Goal: Information Seeking & Learning: Learn about a topic

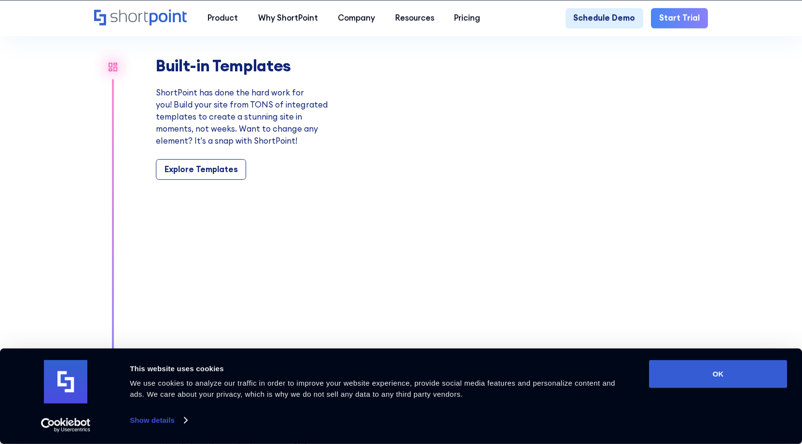
scroll to position [973, 0]
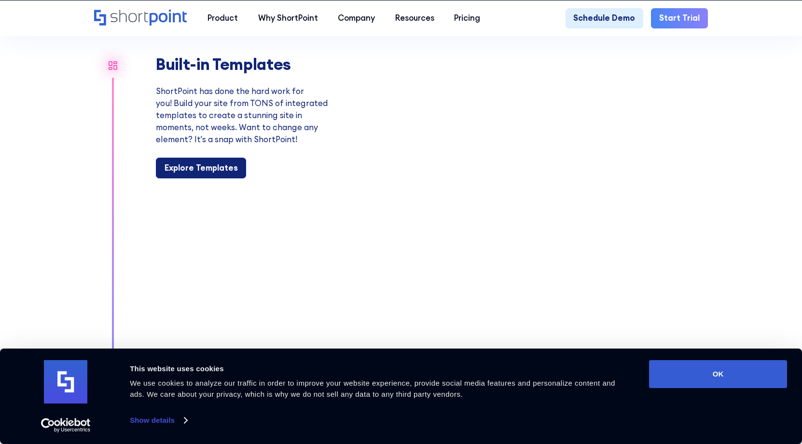
click at [224, 167] on div "Explore Templates" at bounding box center [201, 168] width 73 height 12
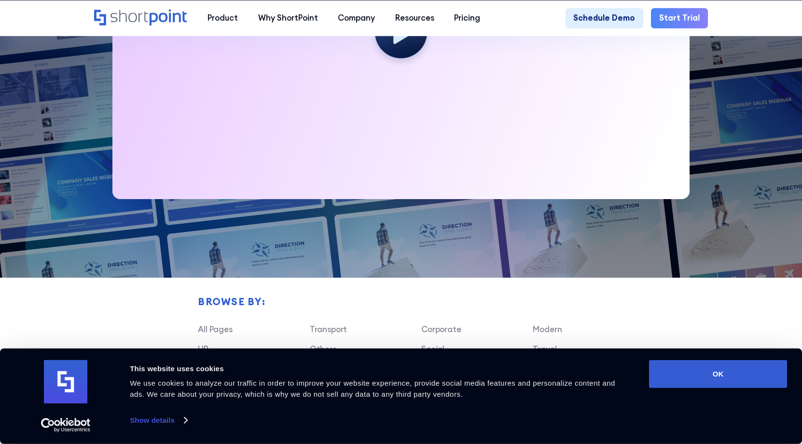
scroll to position [486, 0]
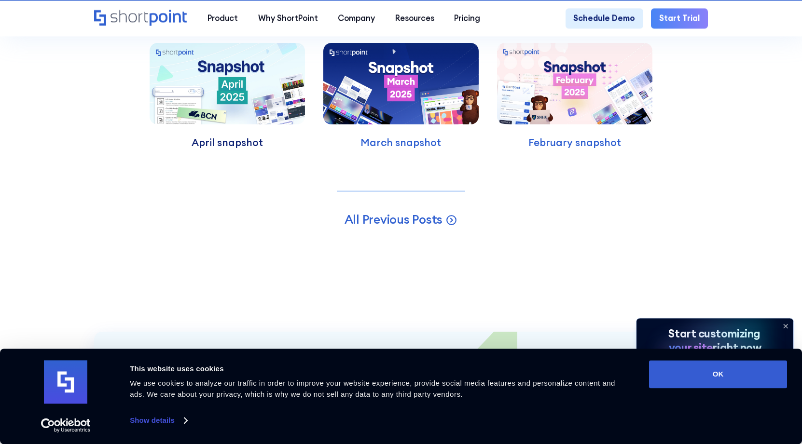
scroll to position [2728, 0]
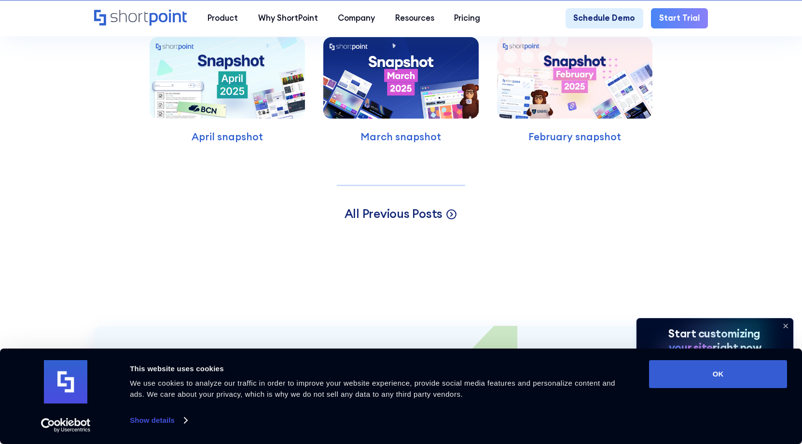
click at [367, 206] on span "All Previous Posts" at bounding box center [393, 213] width 98 height 15
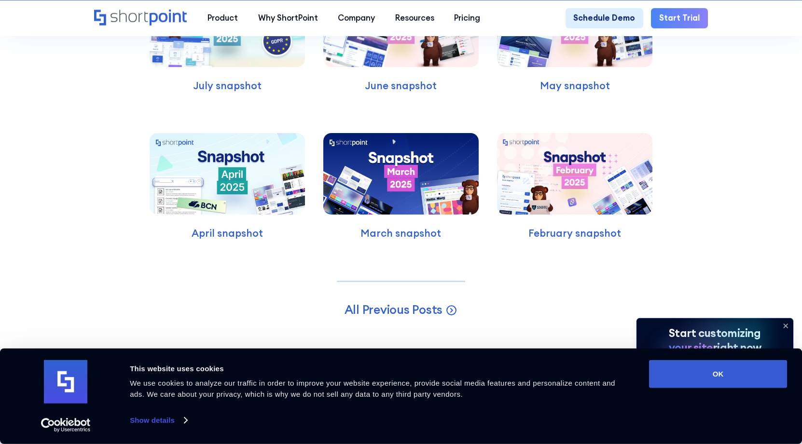
scroll to position [3057, 0]
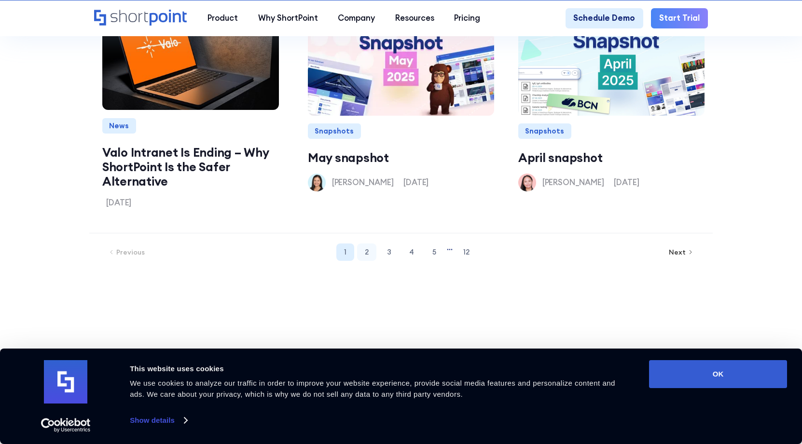
click at [362, 244] on link "2" at bounding box center [366, 252] width 19 height 17
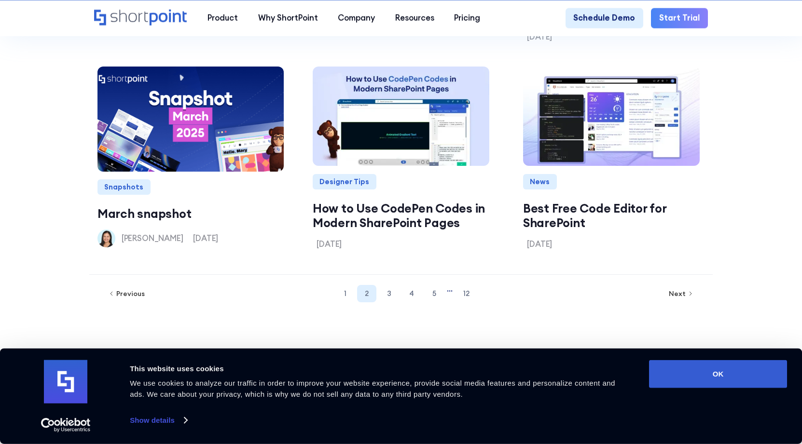
scroll to position [1195, 0]
